Goal: Task Accomplishment & Management: Complete application form

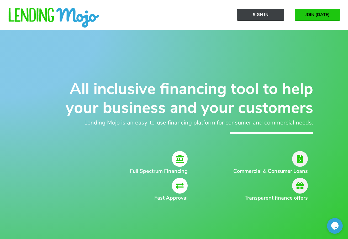
click at [252, 15] on span "Sign In" at bounding box center [261, 14] width 16 height 5
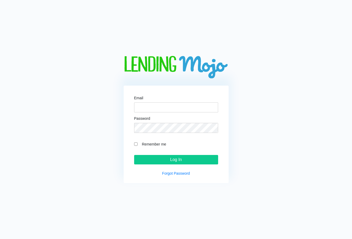
type input "[EMAIL_ADDRESS][DOMAIN_NAME]"
click at [257, 117] on div "Email jremz1988@gmail.com Password Remember me Log In Forgot Password" at bounding box center [176, 119] width 338 height 127
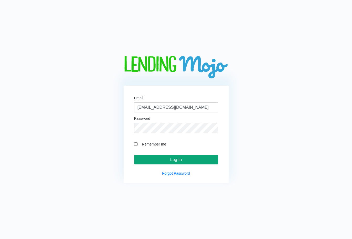
click at [163, 157] on input "Log In" at bounding box center [176, 159] width 84 height 9
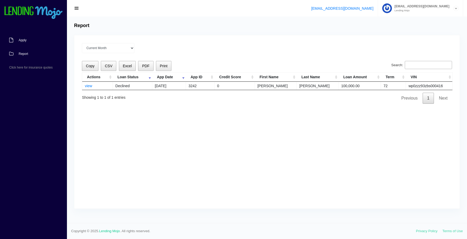
click at [19, 41] on span "Apply" at bounding box center [23, 40] width 8 height 3
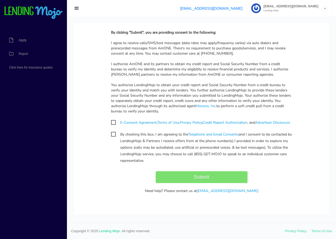
scroll to position [485, 0]
click at [110, 173] on div "Submit" at bounding box center [201, 177] width 189 height 12
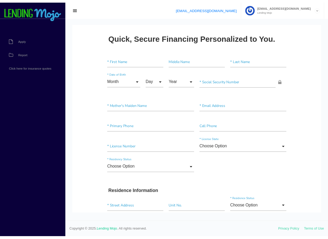
scroll to position [0, 0]
